Goal: Task Accomplishment & Management: Manage account settings

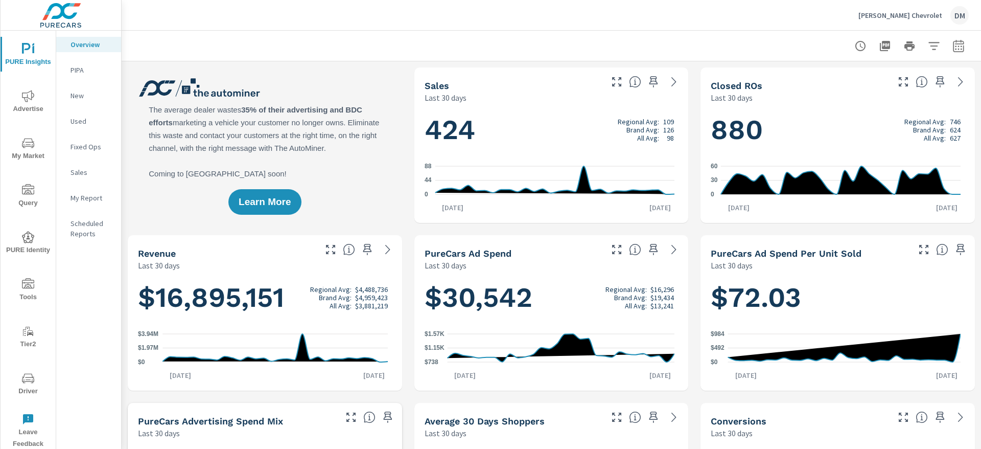
scroll to position [40, 0]
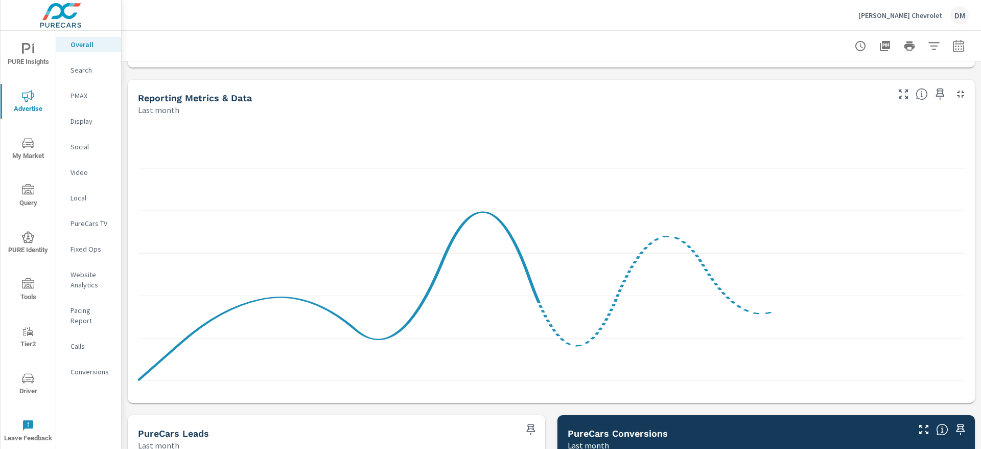
scroll to position [766, 0]
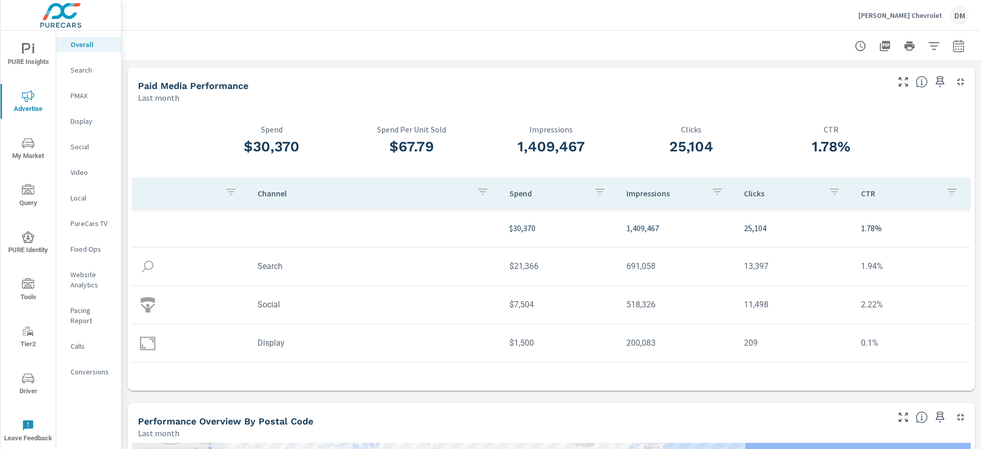
click at [28, 155] on span "My Market" at bounding box center [28, 149] width 49 height 25
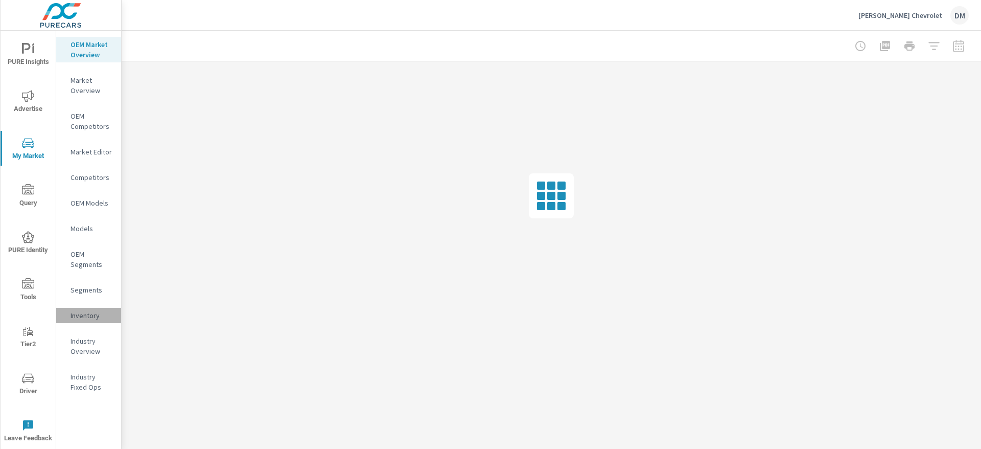
click at [86, 315] on p "Inventory" at bounding box center [92, 315] width 42 height 10
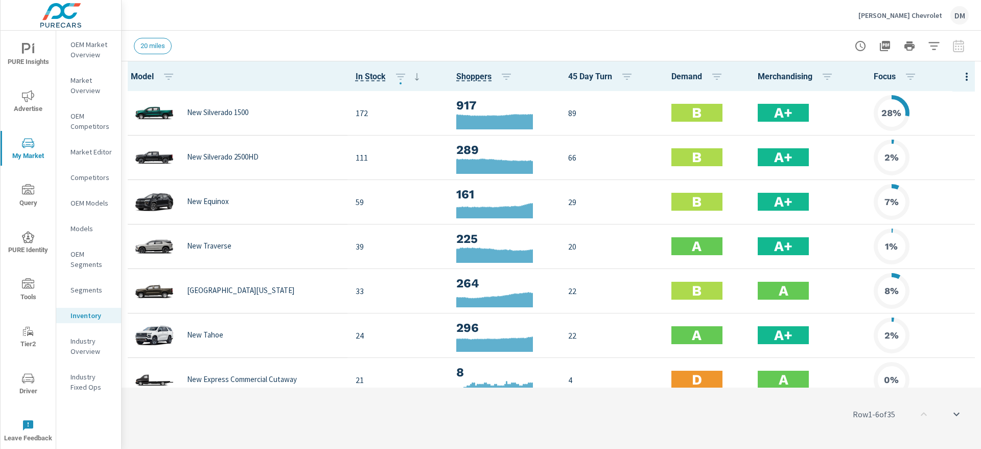
scroll to position [1, 0]
click at [961, 76] on icon "button" at bounding box center [967, 76] width 12 height 12
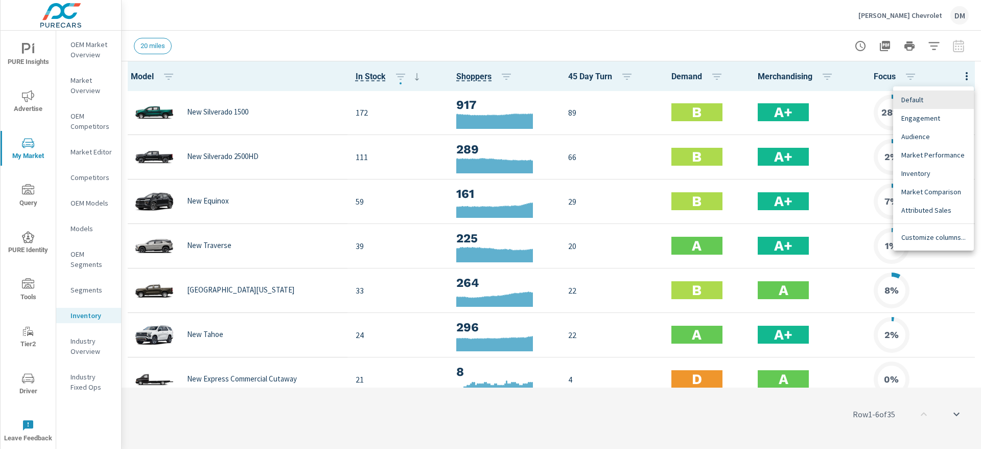
click at [931, 235] on span "Customize columns..." at bounding box center [933, 237] width 64 height 10
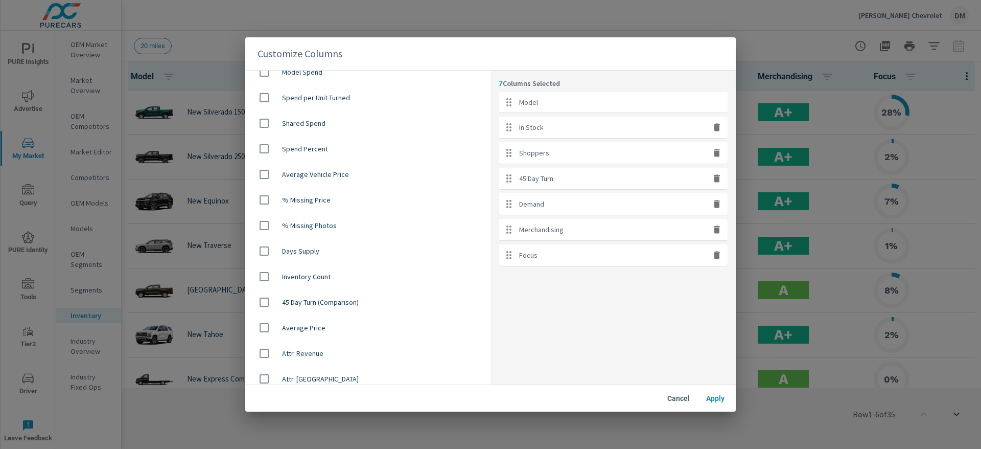
scroll to position [613, 0]
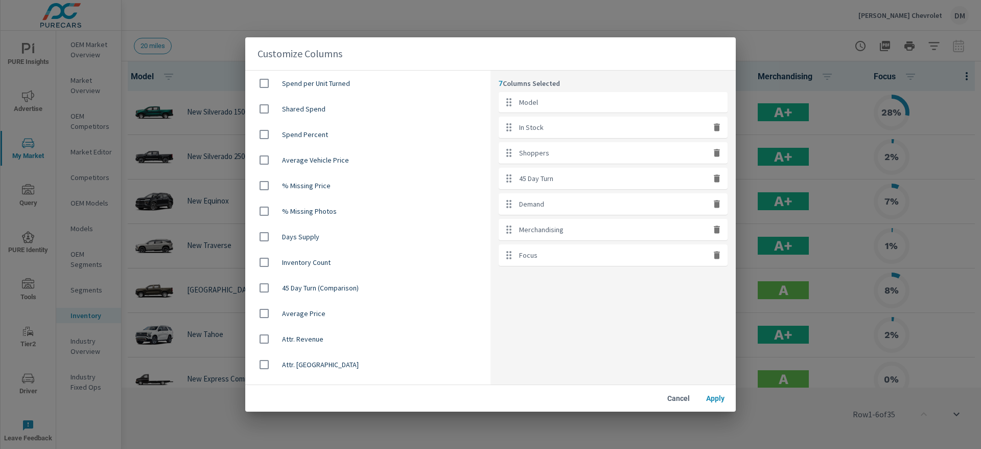
click at [264, 311] on input "checkbox" at bounding box center [263, 312] width 21 height 21
checkbox input "true"
click at [712, 396] on span "Apply" at bounding box center [715, 397] width 25 height 9
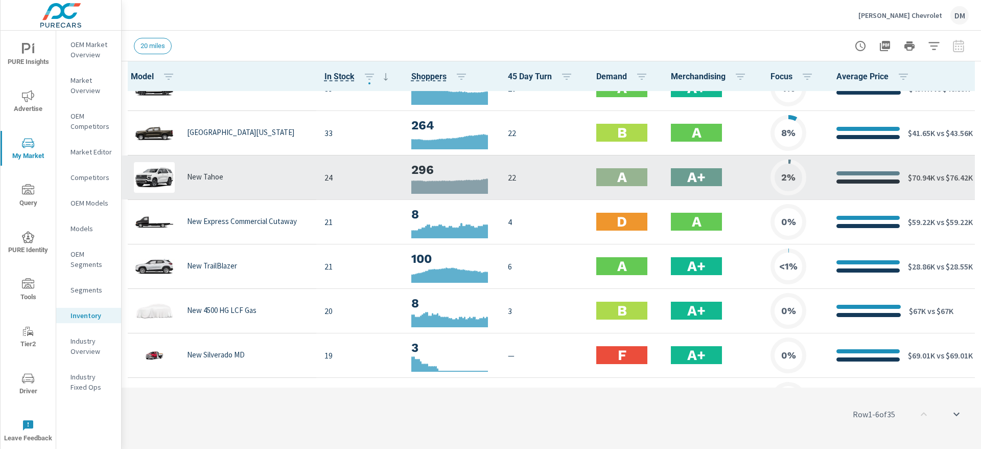
scroll to position [307, 0]
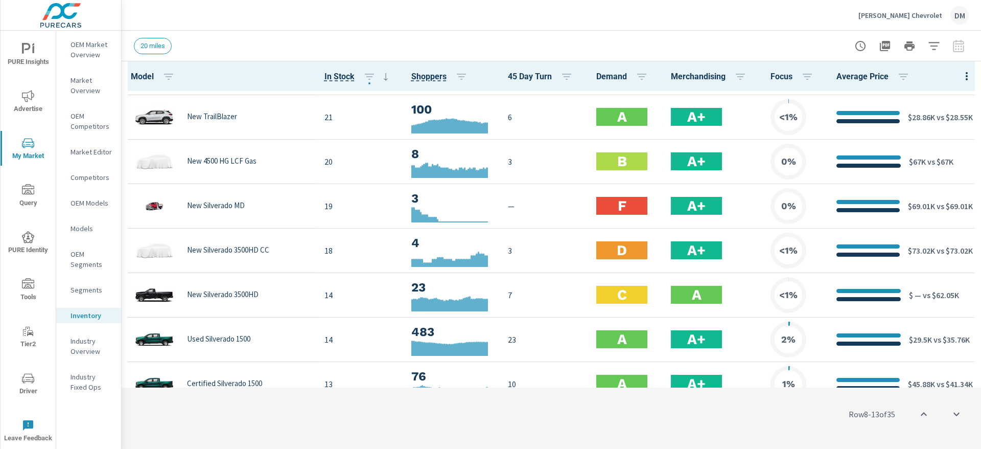
scroll to position [460, 0]
